Goal: Task Accomplishment & Management: Complete application form

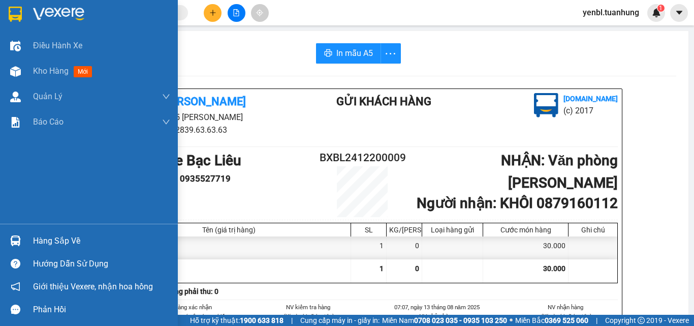
click at [65, 241] on div "Hàng sắp về" at bounding box center [101, 240] width 137 height 15
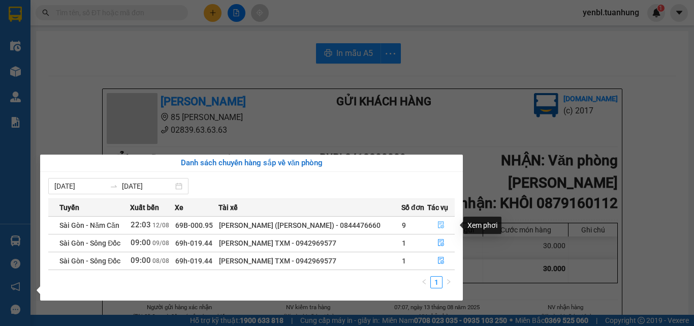
click at [444, 227] on icon "file-done" at bounding box center [440, 224] width 7 height 7
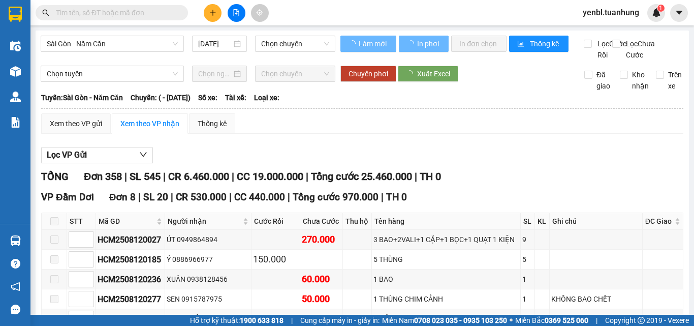
type input "12/08/2025"
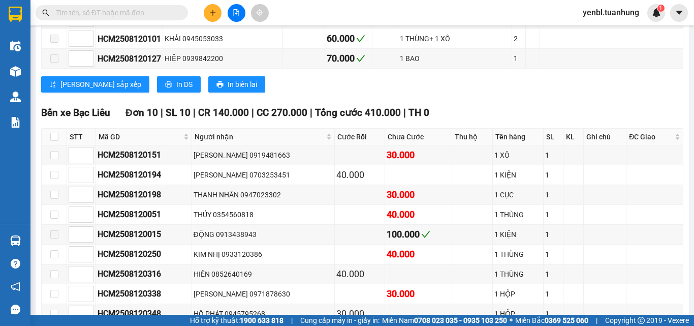
scroll to position [5634, 0]
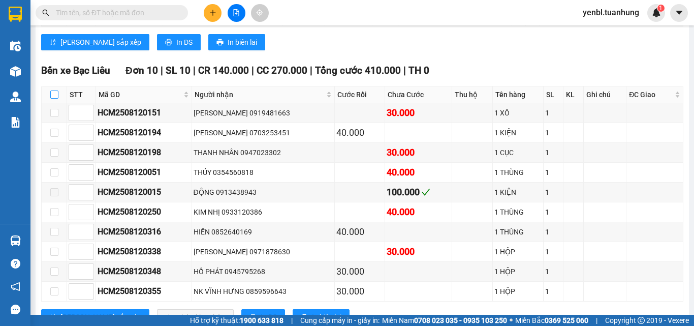
click at [57, 100] on label at bounding box center [54, 94] width 8 height 11
click at [57, 99] on input "checkbox" at bounding box center [54, 94] width 8 height 8
checkbox input "true"
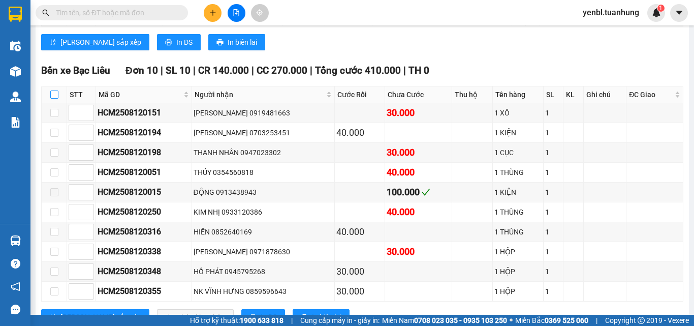
checkbox input "true"
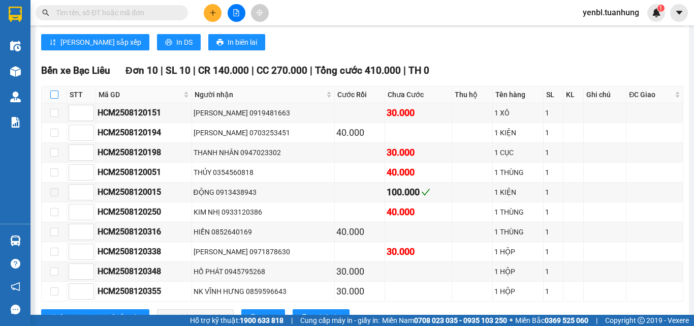
checkbox input "true"
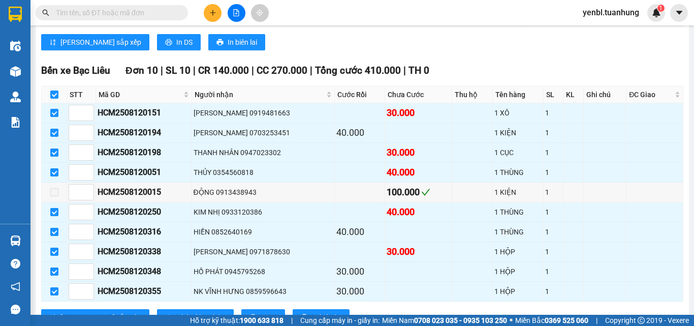
scroll to position [5685, 0]
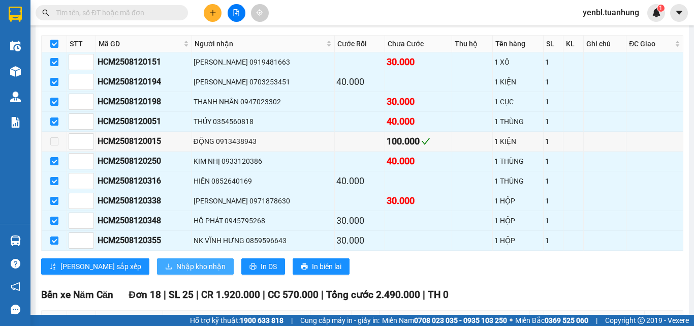
click at [176, 272] on span "Nhập kho nhận" at bounding box center [200, 266] width 49 height 11
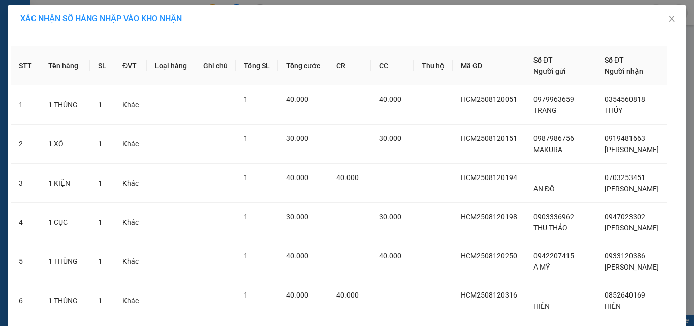
scroll to position [186, 0]
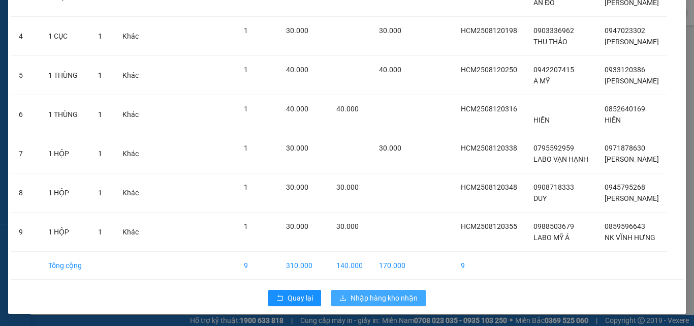
click at [400, 296] on span "Nhập hàng kho nhận" at bounding box center [384, 297] width 67 height 11
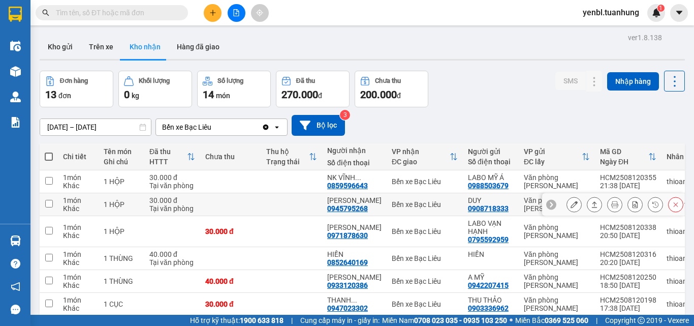
scroll to position [138, 0]
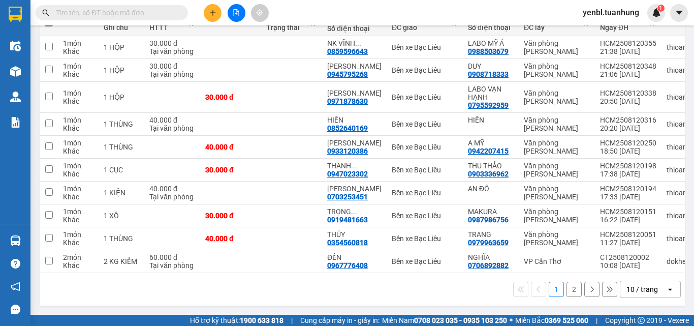
click at [567, 289] on button "2" at bounding box center [574, 288] width 15 height 15
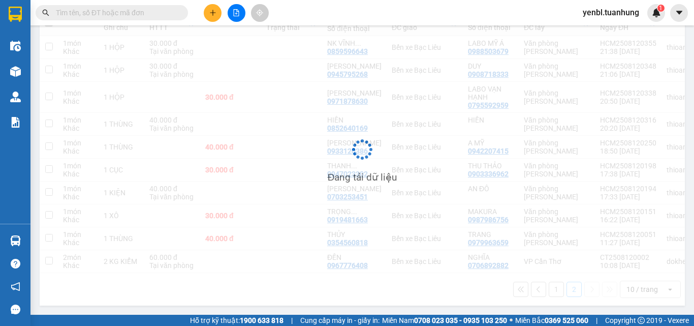
scroll to position [47, 0]
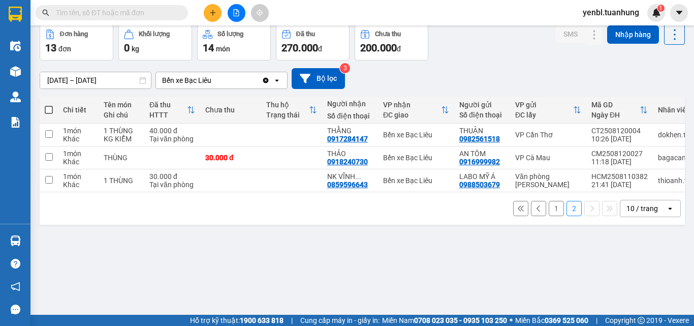
click at [554, 216] on button "1" at bounding box center [556, 208] width 15 height 15
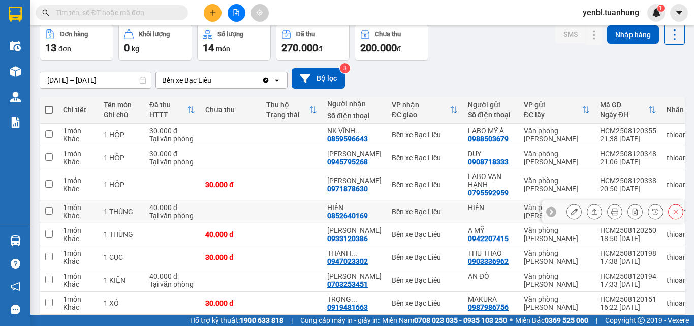
scroll to position [98, 0]
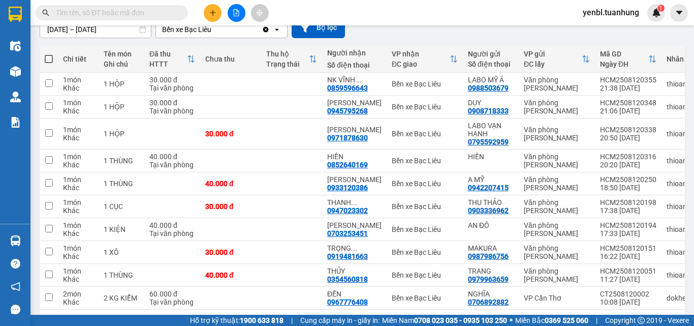
click at [549, 318] on button "1" at bounding box center [556, 325] width 15 height 15
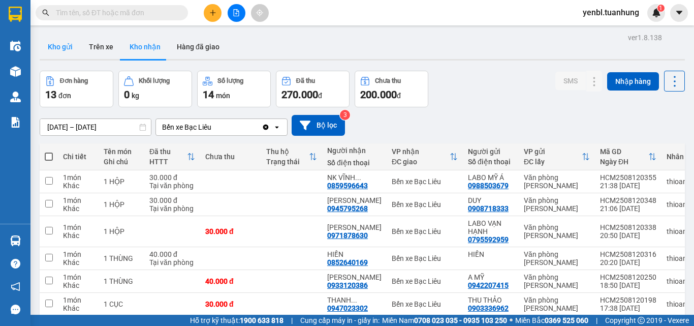
drag, startPoint x: 67, startPoint y: 46, endPoint x: 76, endPoint y: 48, distance: 9.3
click at [71, 47] on button "Kho gửi" at bounding box center [60, 47] width 41 height 24
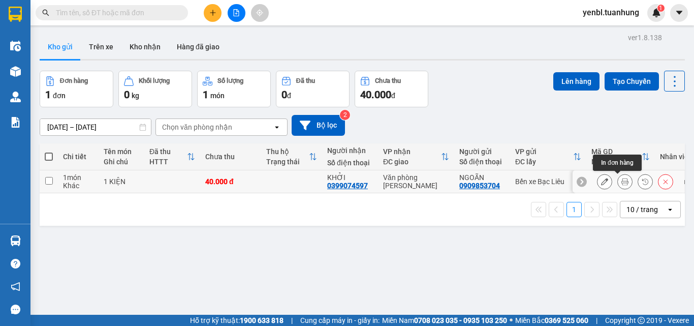
click at [621, 180] on icon at bounding box center [624, 181] width 7 height 7
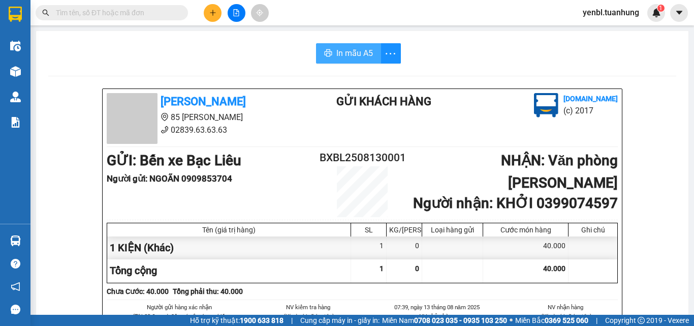
click at [336, 55] on span "In mẫu A5" at bounding box center [354, 53] width 37 height 13
click at [331, 51] on button "In mẫu A5" at bounding box center [348, 53] width 65 height 20
click at [215, 14] on icon "plus" at bounding box center [212, 12] width 7 height 7
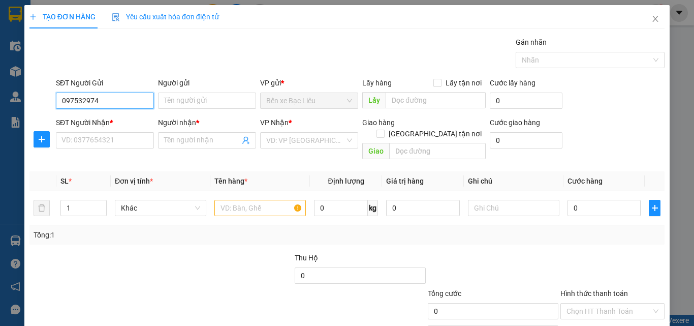
type input "0975329749"
click at [141, 129] on div "0975329749 - CHÍN" at bounding box center [103, 121] width 97 height 16
type input "CHÍN"
type input "0975329749"
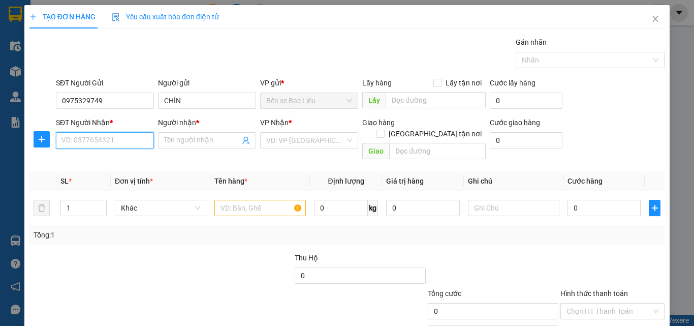
click at [118, 140] on input "SĐT Người Nhận *" at bounding box center [105, 140] width 98 height 16
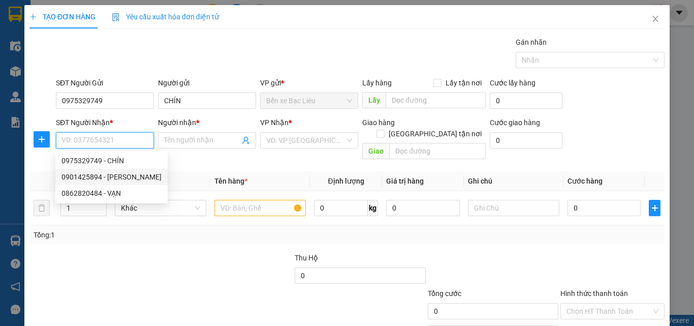
click at [118, 175] on div "0901425894 - [PERSON_NAME]" at bounding box center [111, 176] width 100 height 11
type input "0901425894"
type input "TRINH"
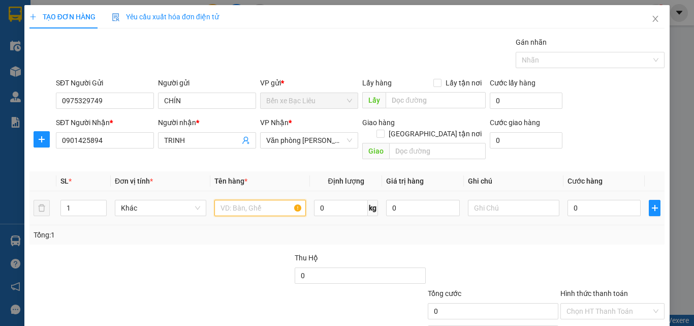
click at [237, 200] on input "text" at bounding box center [259, 208] width 91 height 16
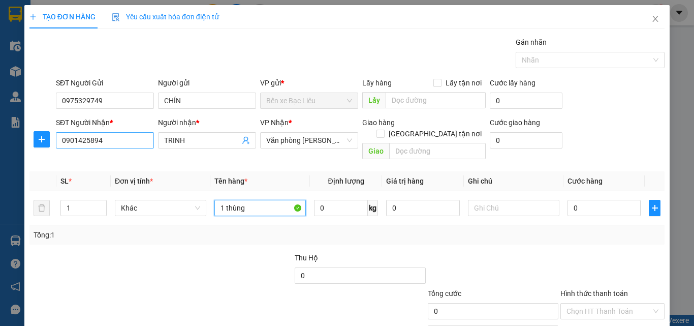
type input "1 thùng"
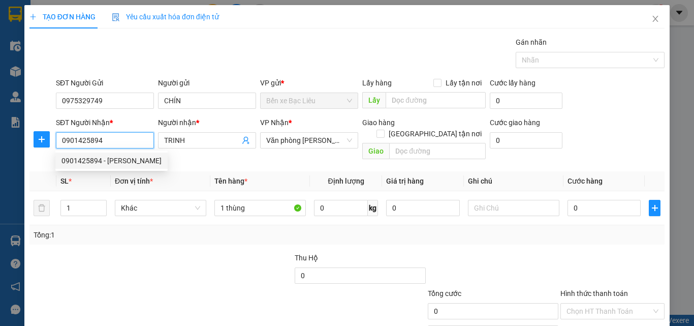
drag, startPoint x: 116, startPoint y: 142, endPoint x: 66, endPoint y: 153, distance: 51.5
click at [66, 153] on body "Kết quả tìm kiếm ( 0 ) Bộ lọc No Data yenbl.tuanhung 1 Điều hành xe Kho hàng mớ…" at bounding box center [347, 163] width 694 height 326
type input "0862820484"
click at [114, 166] on div "0862820484 - VẠN" at bounding box center [103, 160] width 85 height 11
type input "VẠN"
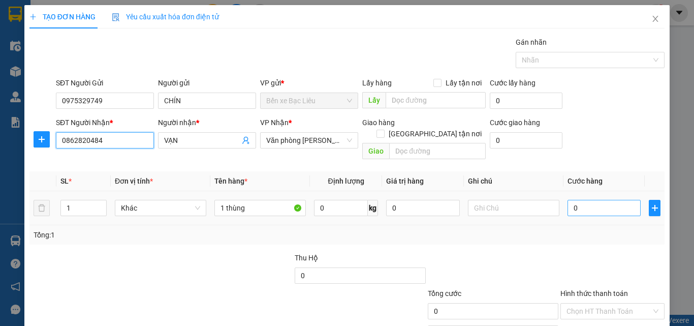
type input "0862820484"
click at [583, 200] on input "0" at bounding box center [604, 208] width 73 height 16
type input "3"
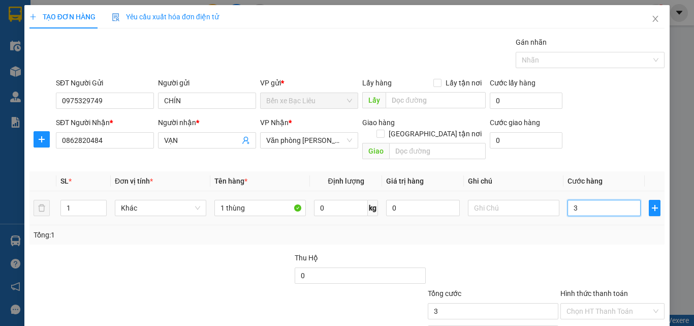
type input "30"
type input "30.000"
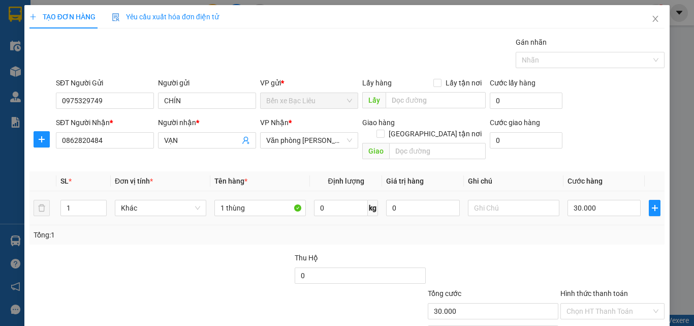
click at [575, 213] on td "30.000" at bounding box center [604, 208] width 81 height 34
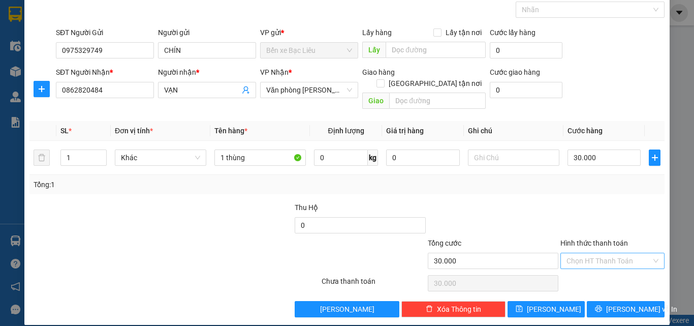
click at [612, 253] on input "Hình thức thanh toán" at bounding box center [609, 260] width 85 height 15
click at [601, 272] on div "Tại văn phòng" at bounding box center [606, 269] width 91 height 11
type input "0"
drag, startPoint x: 603, startPoint y: 294, endPoint x: 616, endPoint y: 297, distance: 13.2
click at [602, 305] on icon "printer" at bounding box center [598, 308] width 7 height 7
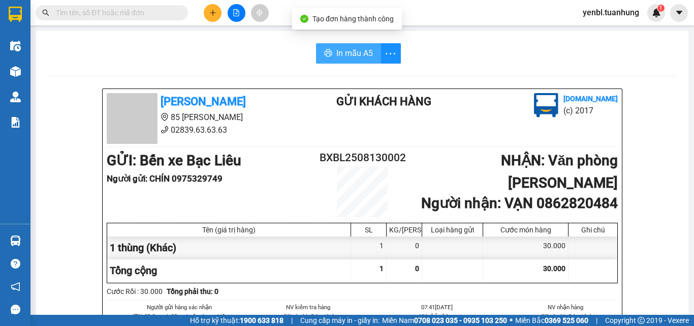
click at [353, 60] on button "In mẫu A5" at bounding box center [348, 53] width 65 height 20
click at [481, 56] on div "In mẫu A5" at bounding box center [362, 53] width 628 height 20
